Goal: Navigation & Orientation: Go to known website

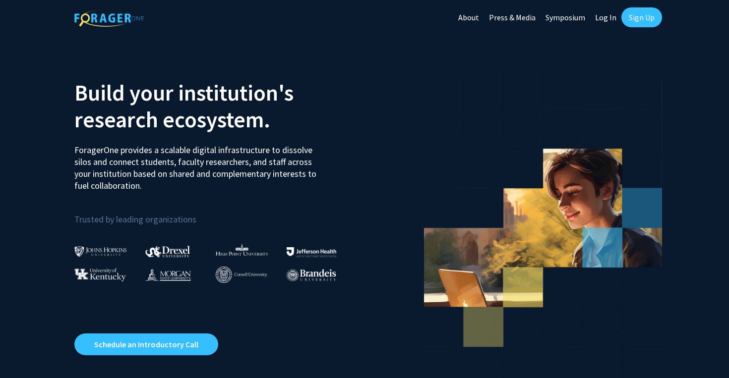
click at [606, 20] on link "Log In" at bounding box center [605, 17] width 31 height 35
select select
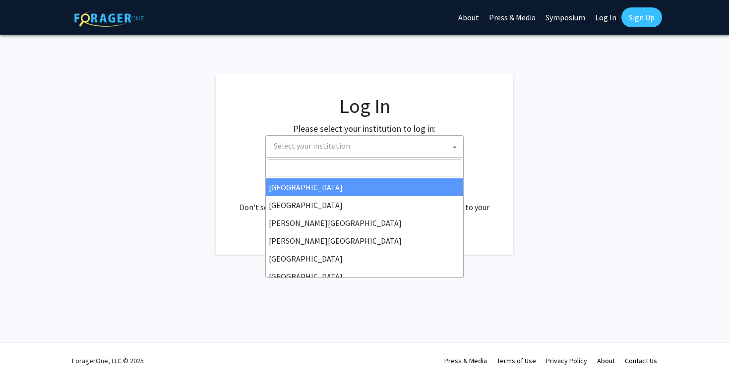
click at [364, 147] on span "Select your institution" at bounding box center [366, 146] width 193 height 20
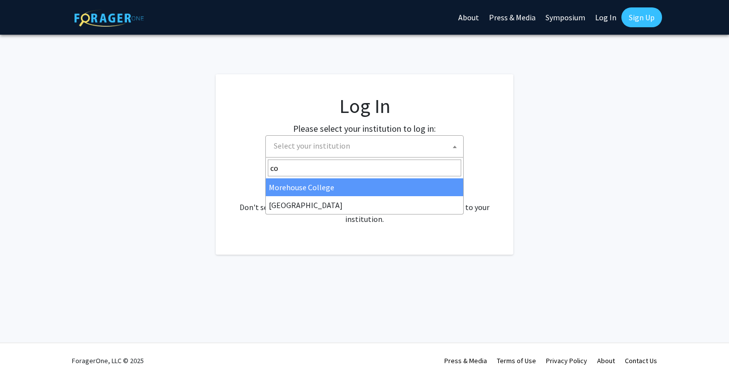
type input "c"
type input "C"
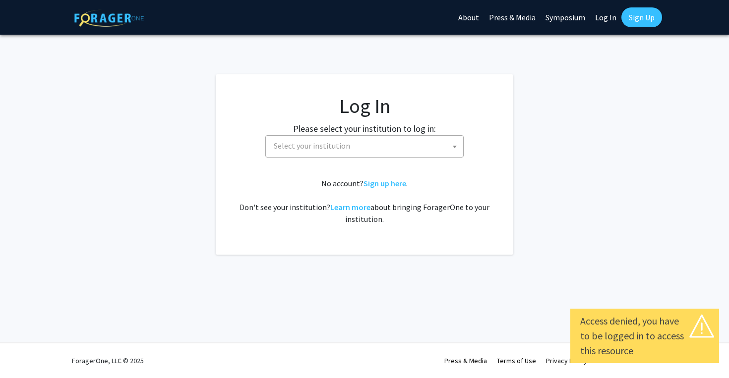
select select
click at [340, 151] on span "Select your institution" at bounding box center [366, 146] width 193 height 20
click at [516, 159] on fg-login "Log In Please select your institution to log in: [GEOGRAPHIC_DATA] [GEOGRAPHIC_…" at bounding box center [364, 164] width 729 height 180
click at [384, 185] on link "Sign up here" at bounding box center [384, 183] width 43 height 10
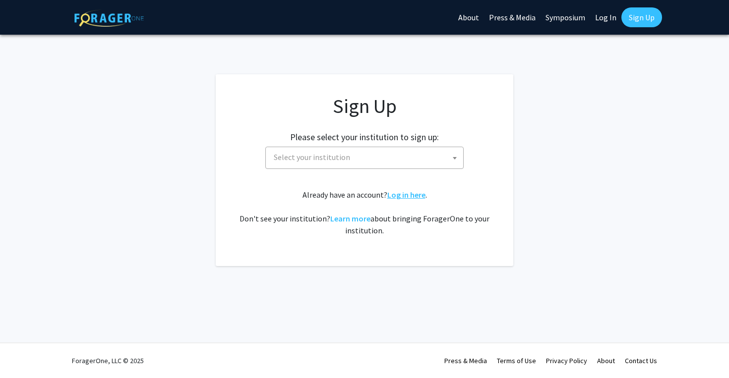
click at [398, 195] on link "Log in here" at bounding box center [406, 195] width 38 height 10
select select
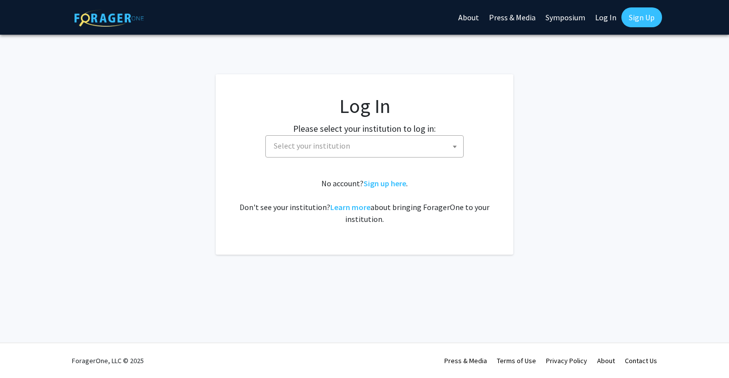
click at [361, 148] on span "Select your institution" at bounding box center [366, 146] width 193 height 20
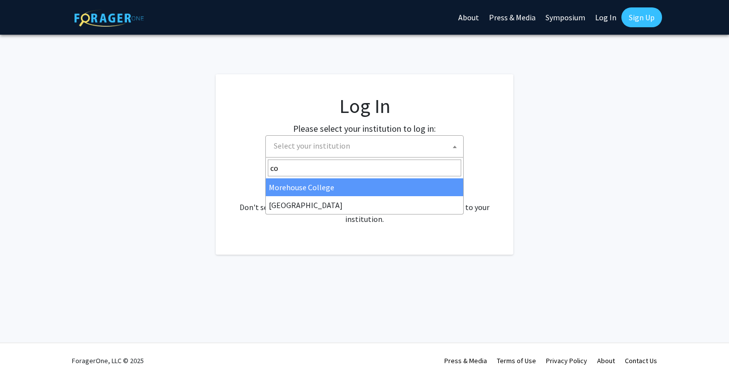
type input "co"
